Goal: Information Seeking & Learning: Check status

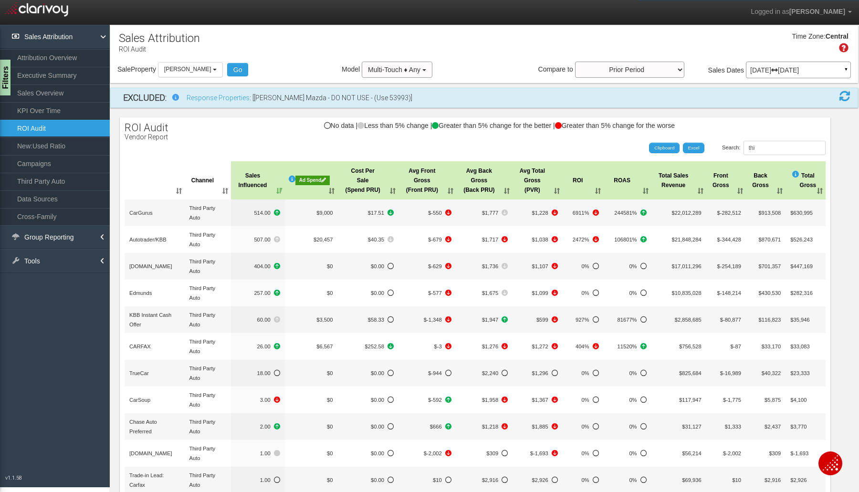
select select "object:2361"
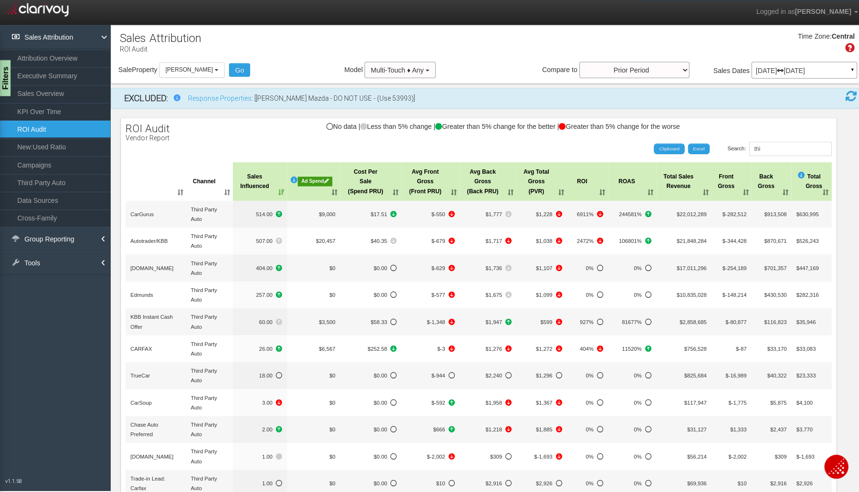
click at [219, 68] on button "[PERSON_NAME]" at bounding box center [190, 69] width 65 height 15
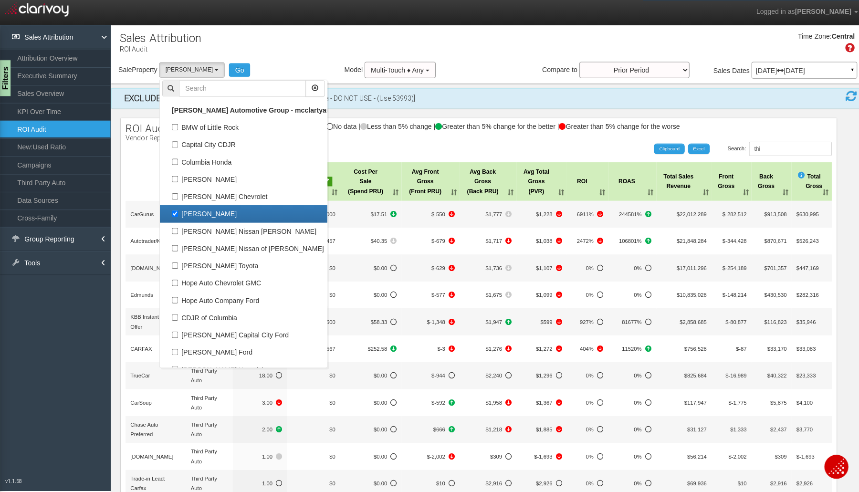
click at [174, 216] on label "[PERSON_NAME]" at bounding box center [241, 212] width 161 height 12
click at [174, 215] on input "[PERSON_NAME]" at bounding box center [173, 212] width 6 height 6
checkbox input "false"
select select
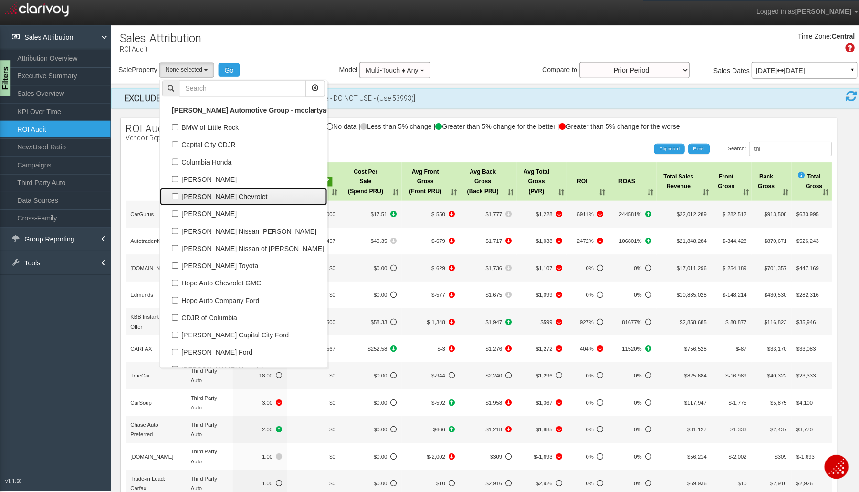
click at [180, 201] on link "[PERSON_NAME] Chevrolet" at bounding box center [241, 195] width 166 height 17
click at [174, 193] on label "[PERSON_NAME] Chevrolet" at bounding box center [241, 195] width 161 height 12
click at [174, 193] on input "[PERSON_NAME] Chevrolet" at bounding box center [173, 195] width 6 height 6
checkbox input "true"
select select "object:2360"
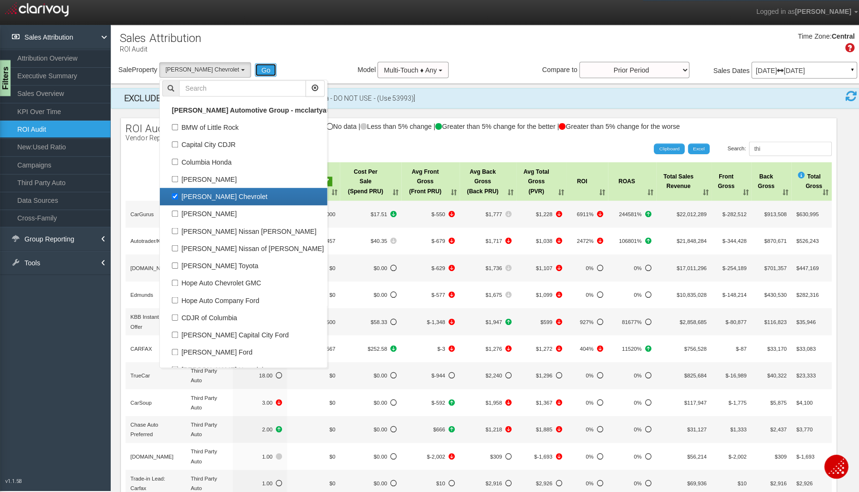
click at [253, 72] on button "Go" at bounding box center [263, 69] width 21 height 13
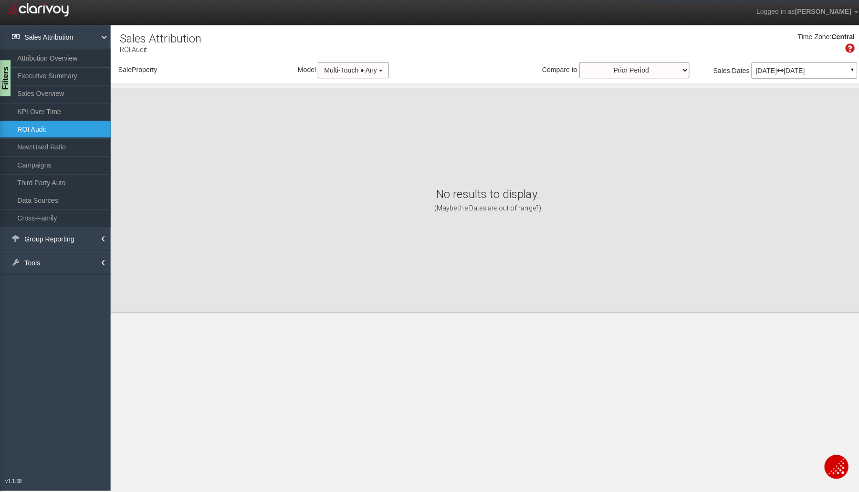
select select "object:2446"
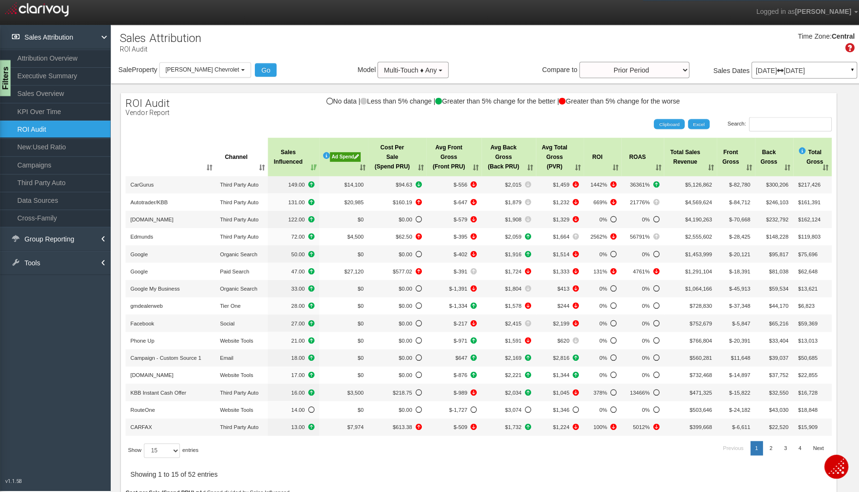
scroll to position [0, 0]
click at [58, 104] on link "KPI Over Time" at bounding box center [55, 110] width 110 height 17
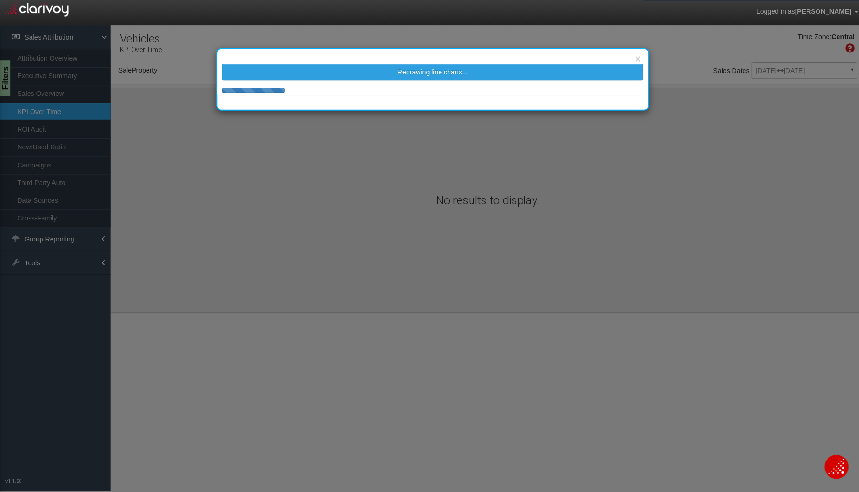
select select "object:2513"
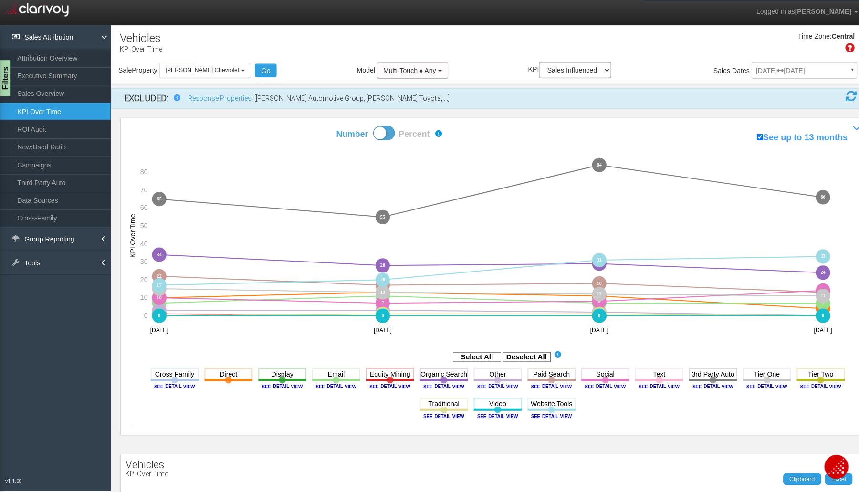
click at [524, 352] on rect at bounding box center [522, 355] width 48 height 10
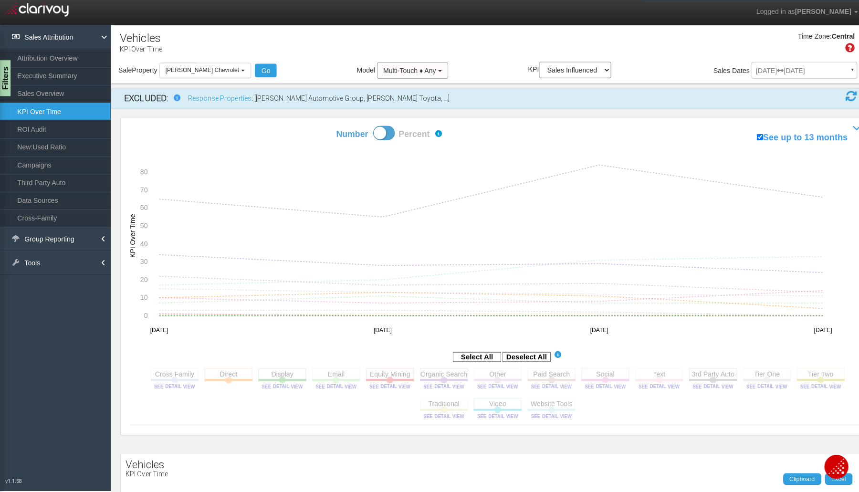
click at [215, 373] on rect at bounding box center [227, 371] width 48 height 12
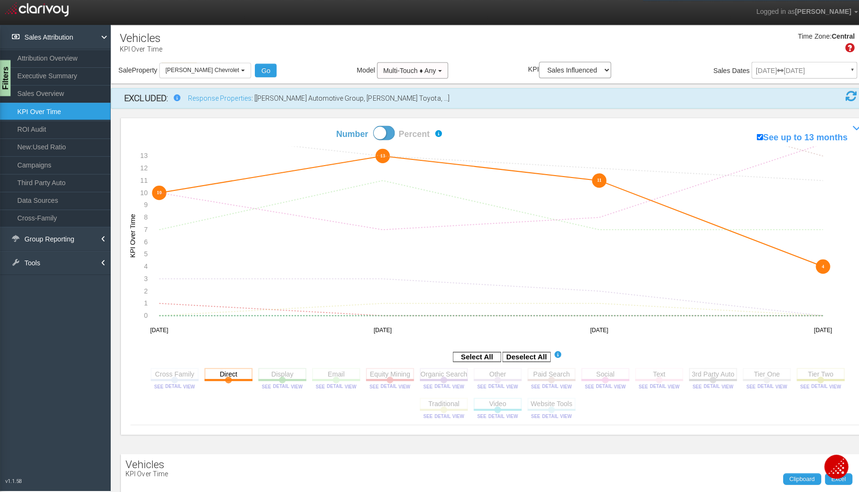
click at [215, 373] on rect at bounding box center [227, 371] width 48 height 12
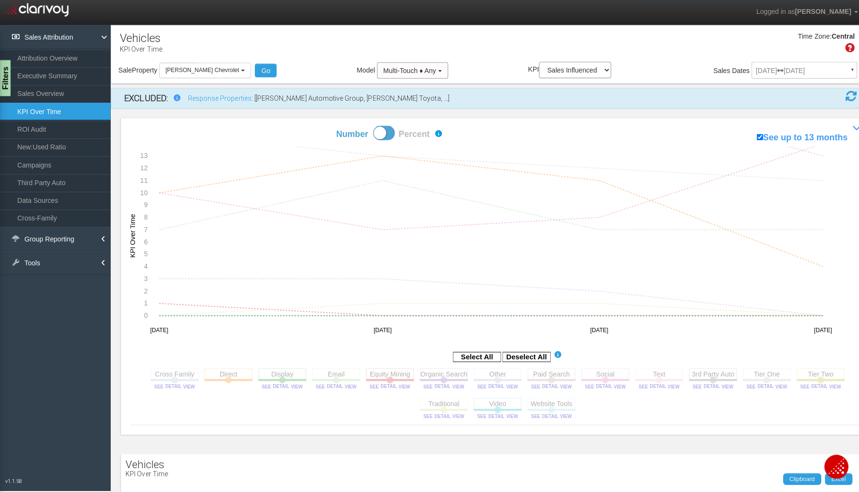
click at [215, 373] on rect at bounding box center [227, 371] width 48 height 12
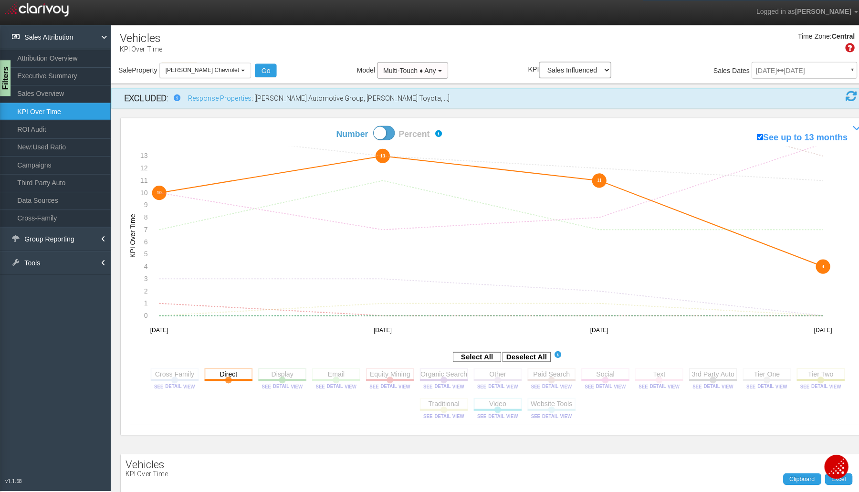
click at [438, 375] on rect at bounding box center [440, 371] width 48 height 12
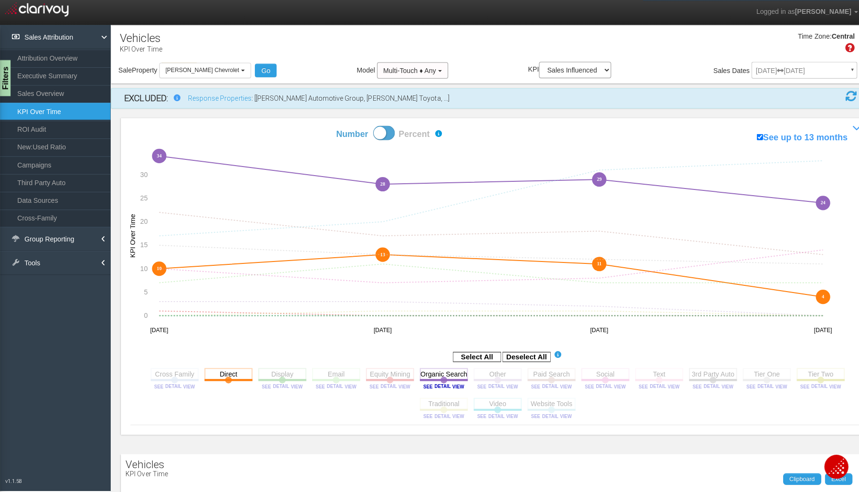
click at [533, 374] on rect at bounding box center [547, 371] width 48 height 12
click at [623, 371] on section "Cross Family Toggle this line chart on/off View this Channel's Sources bar char…" at bounding box center [493, 392] width 728 height 59
click at [609, 372] on rect at bounding box center [601, 371] width 48 height 12
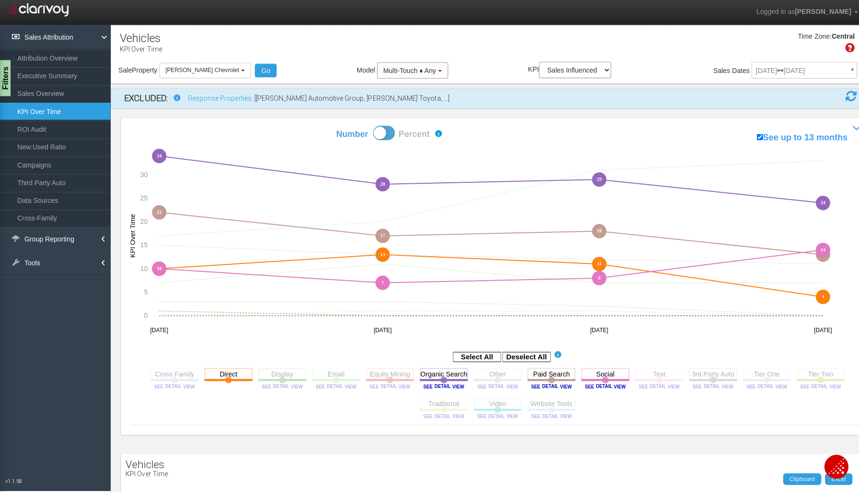
click at [609, 372] on rect at bounding box center [601, 371] width 48 height 12
click at [688, 374] on rect at bounding box center [708, 371] width 48 height 12
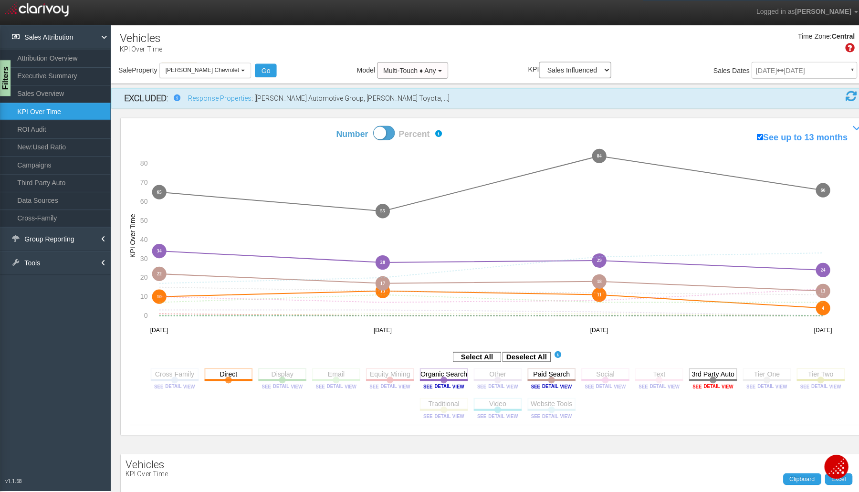
click at [686, 383] on image at bounding box center [707, 384] width 43 height 6
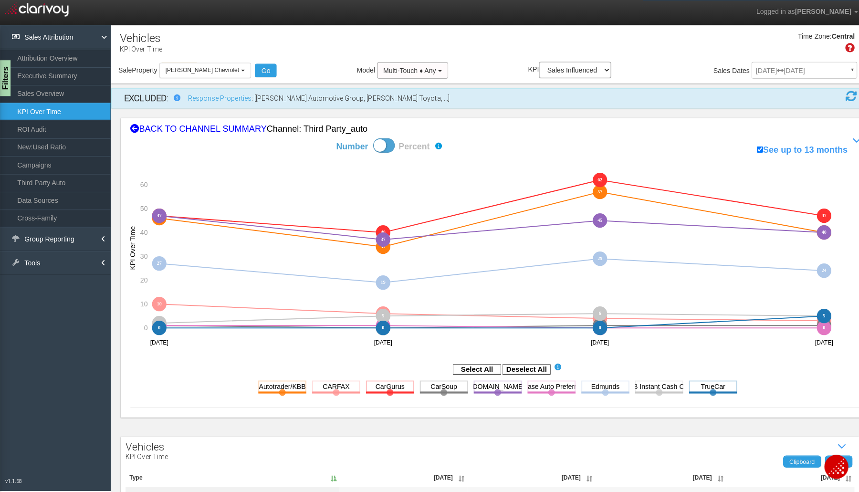
click at [522, 366] on rect at bounding box center [522, 367] width 48 height 10
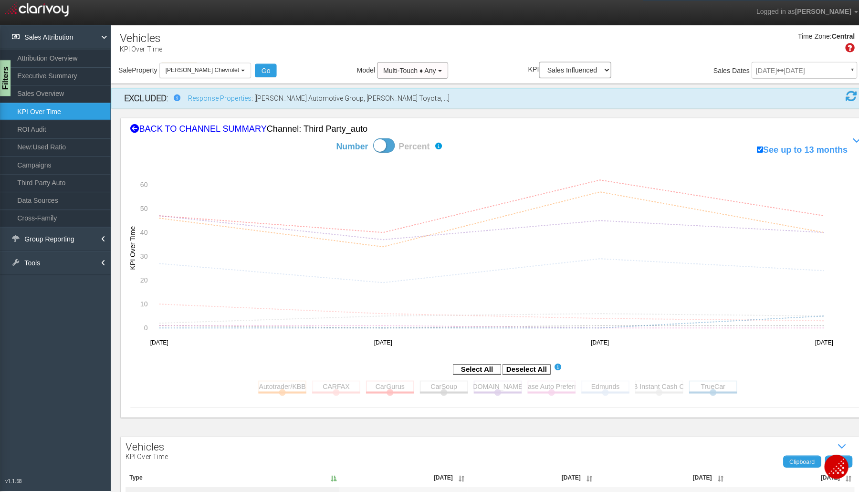
click at [273, 380] on rect at bounding box center [280, 384] width 48 height 12
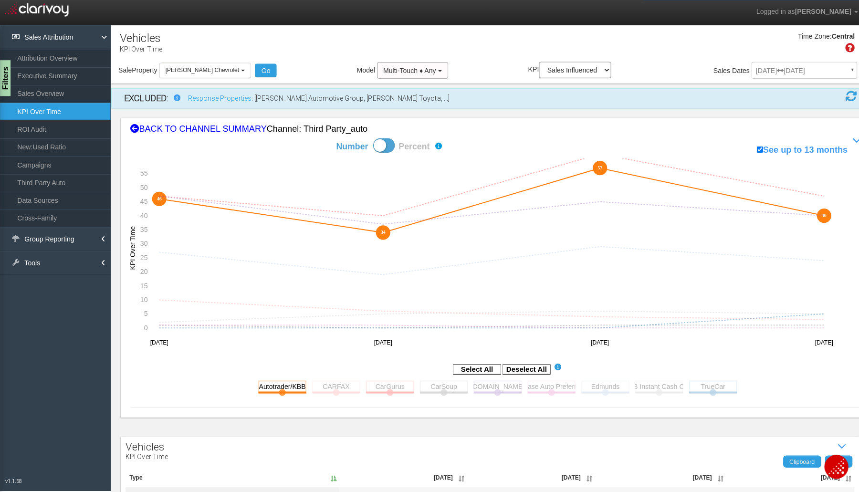
click at [324, 378] on rect at bounding box center [334, 384] width 48 height 12
click at [376, 379] on rect at bounding box center [387, 384] width 48 height 12
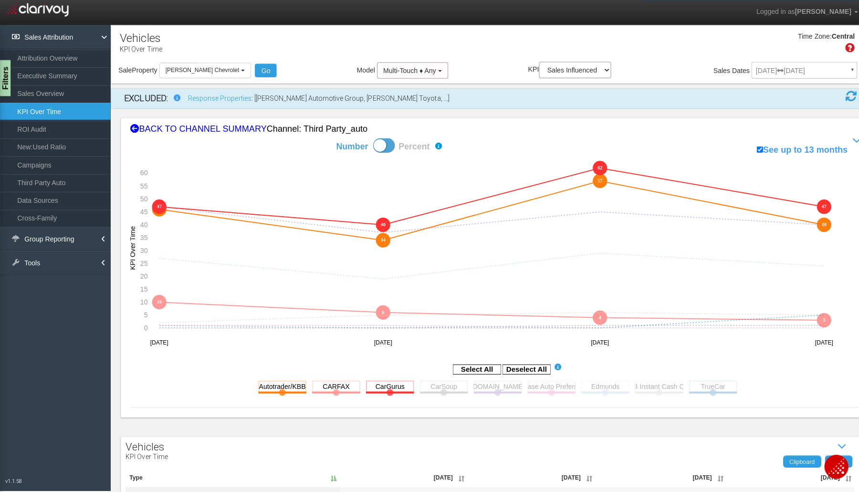
click at [430, 381] on rect at bounding box center [440, 384] width 48 height 12
click at [481, 385] on rect at bounding box center [494, 384] width 48 height 12
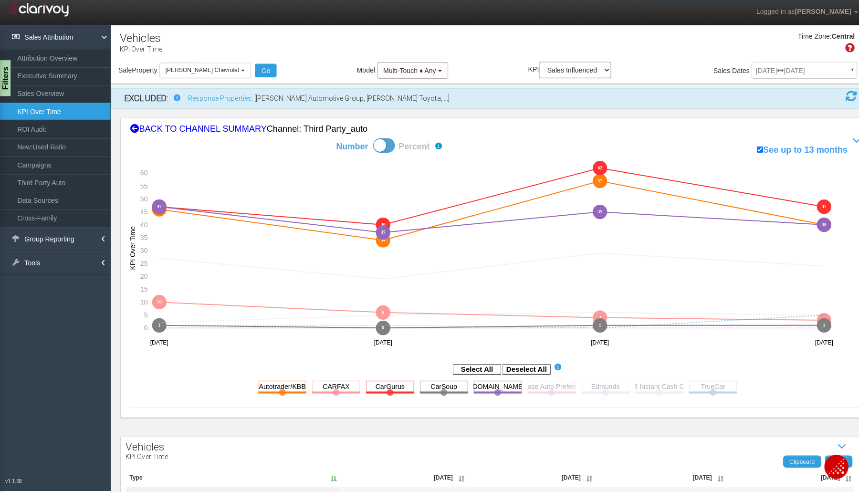
click at [422, 386] on rect at bounding box center [440, 384] width 48 height 12
click at [595, 389] on rect at bounding box center [601, 384] width 48 height 12
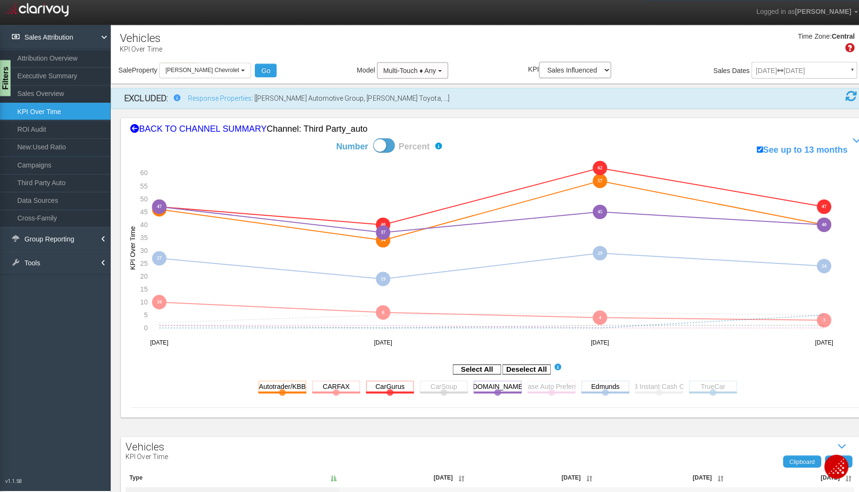
click at [691, 383] on rect at bounding box center [708, 384] width 48 height 12
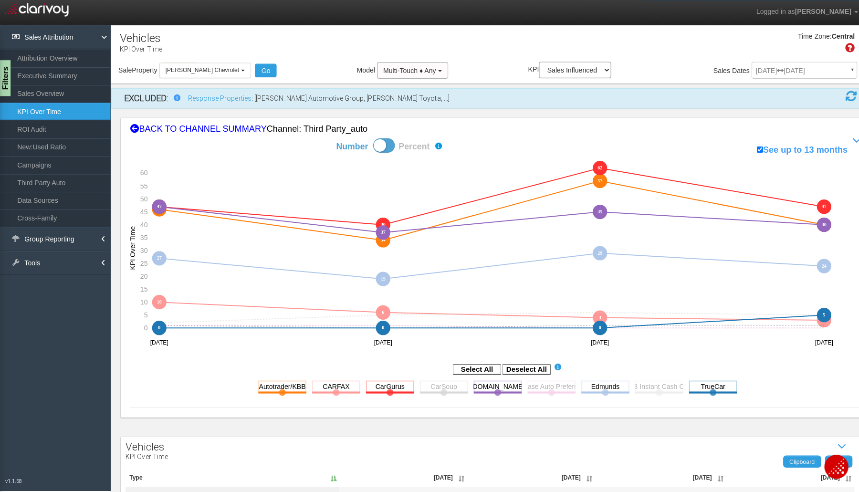
click at [691, 383] on rect at bounding box center [708, 384] width 48 height 12
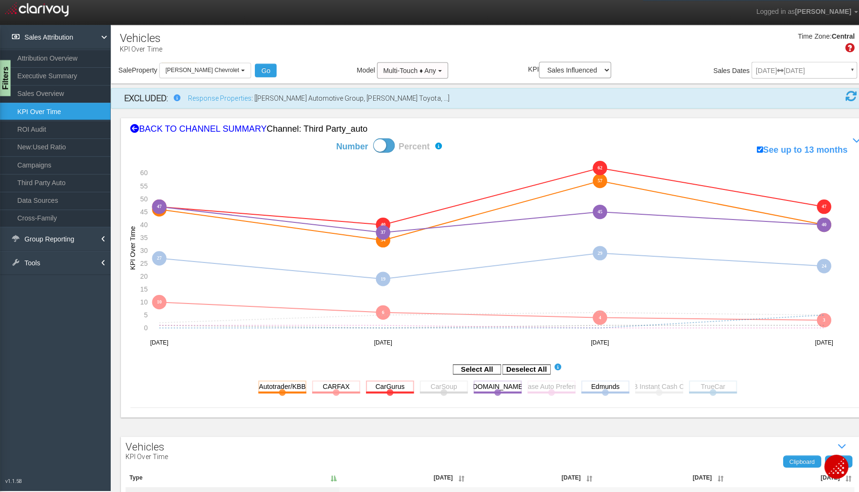
click at [34, 129] on link "ROI Audit" at bounding box center [55, 128] width 110 height 17
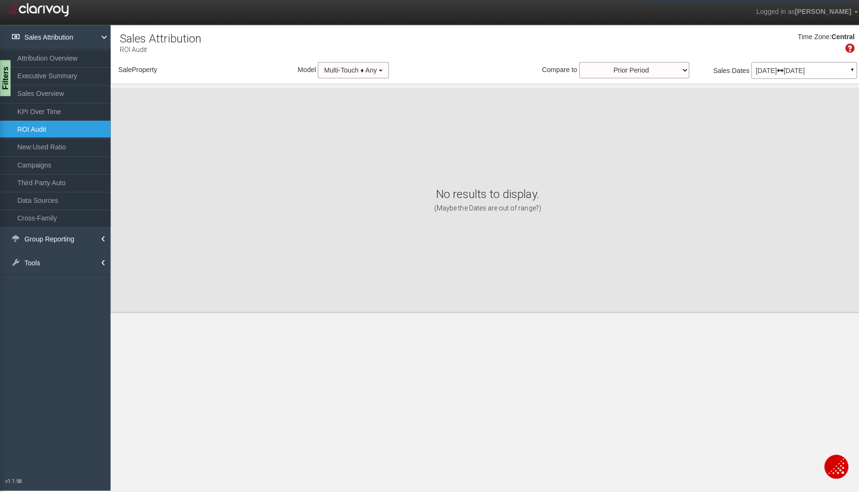
select select "object:2735"
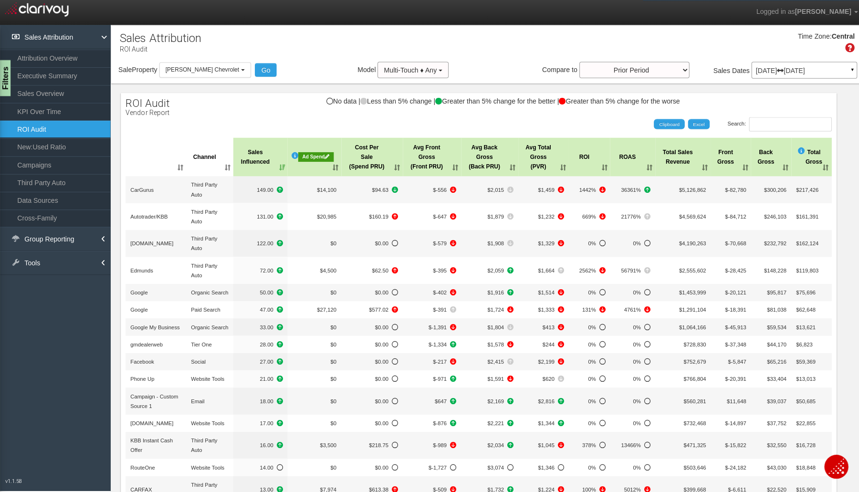
click at [285, 163] on th "Sales Influenced" at bounding box center [258, 156] width 54 height 38
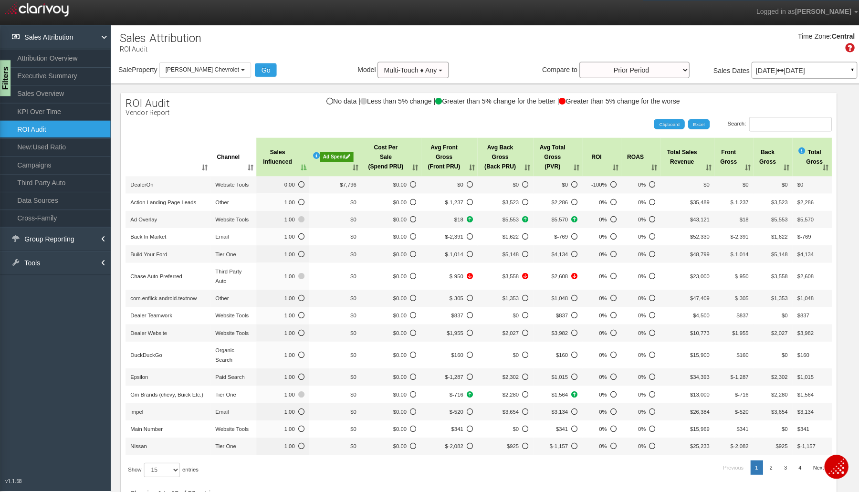
click at [299, 163] on th "Sales Influenced" at bounding box center [280, 156] width 52 height 38
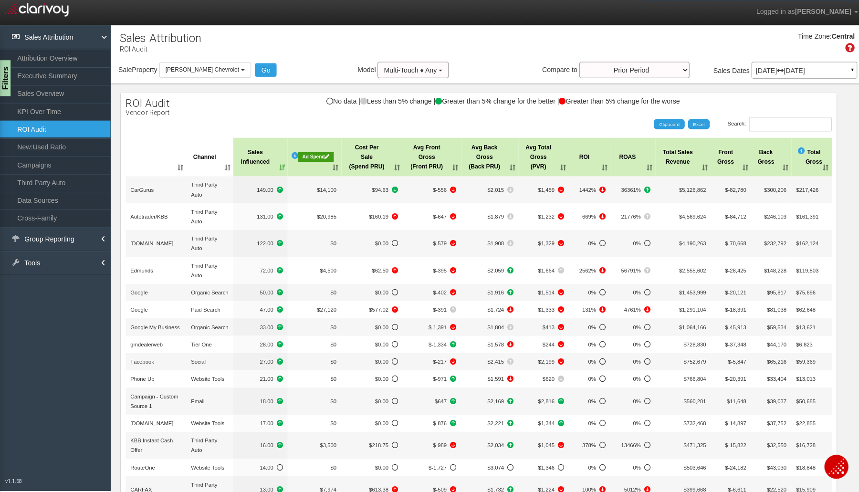
click at [400, 166] on th "Cost Per Sale (Spend PRU)" at bounding box center [369, 156] width 61 height 38
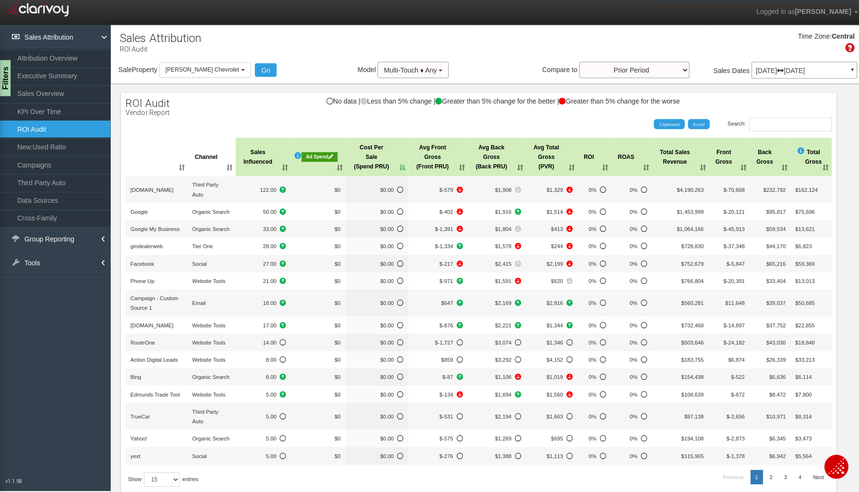
click at [405, 166] on th "Cost Per Sale (Spend PRU)" at bounding box center [373, 156] width 62 height 38
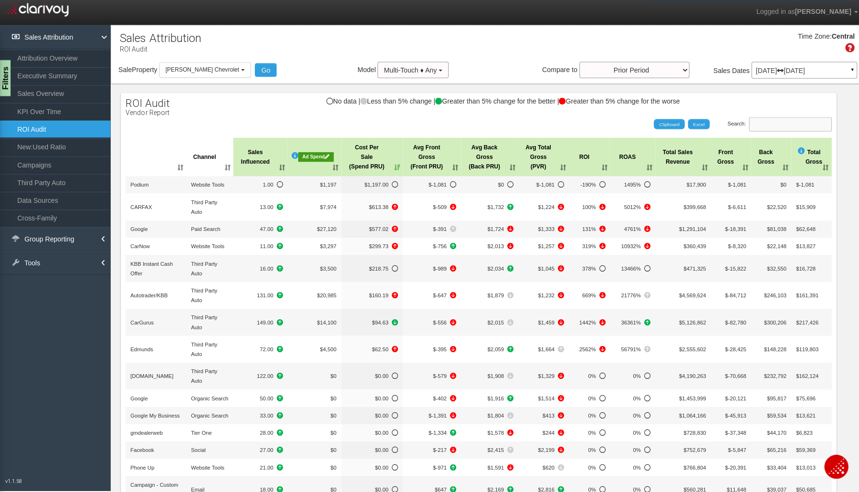
click at [751, 126] on input "Search:" at bounding box center [784, 123] width 82 height 14
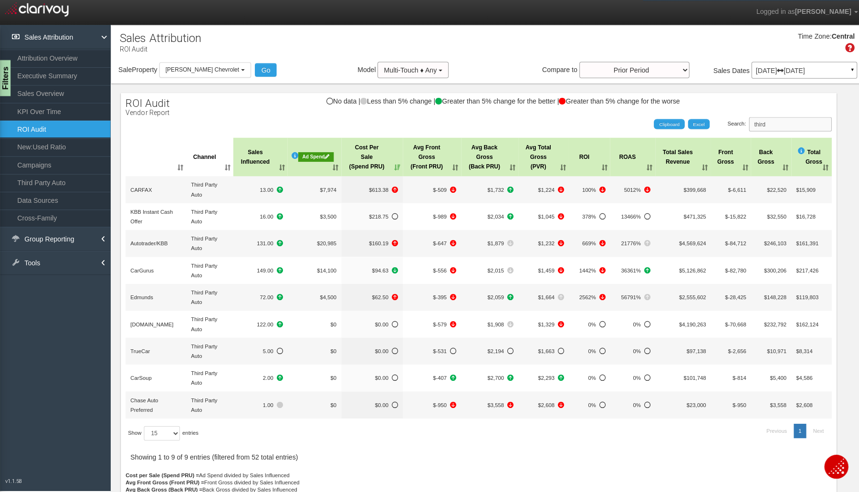
type input "third"
click at [388, 165] on th "Cost Per Sale (Spend PRU)" at bounding box center [369, 156] width 61 height 38
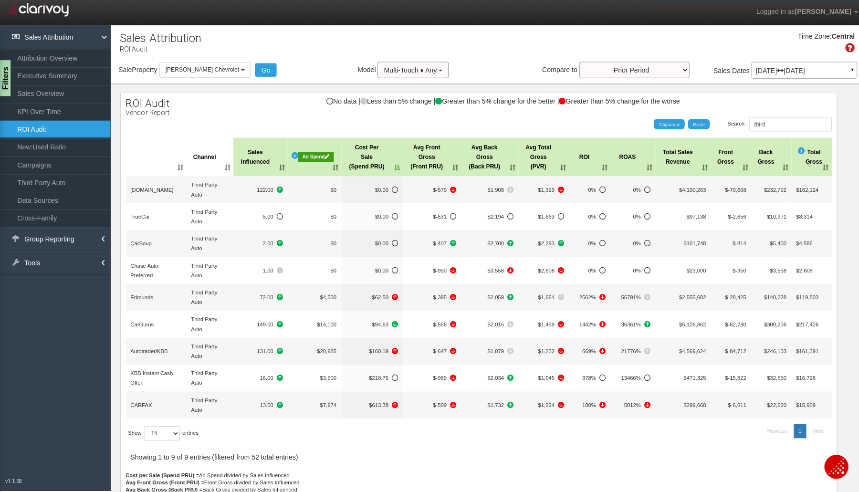
click at [388, 165] on th "Cost Per Sale (Spend PRU)" at bounding box center [369, 156] width 61 height 38
